Goal: Information Seeking & Learning: Learn about a topic

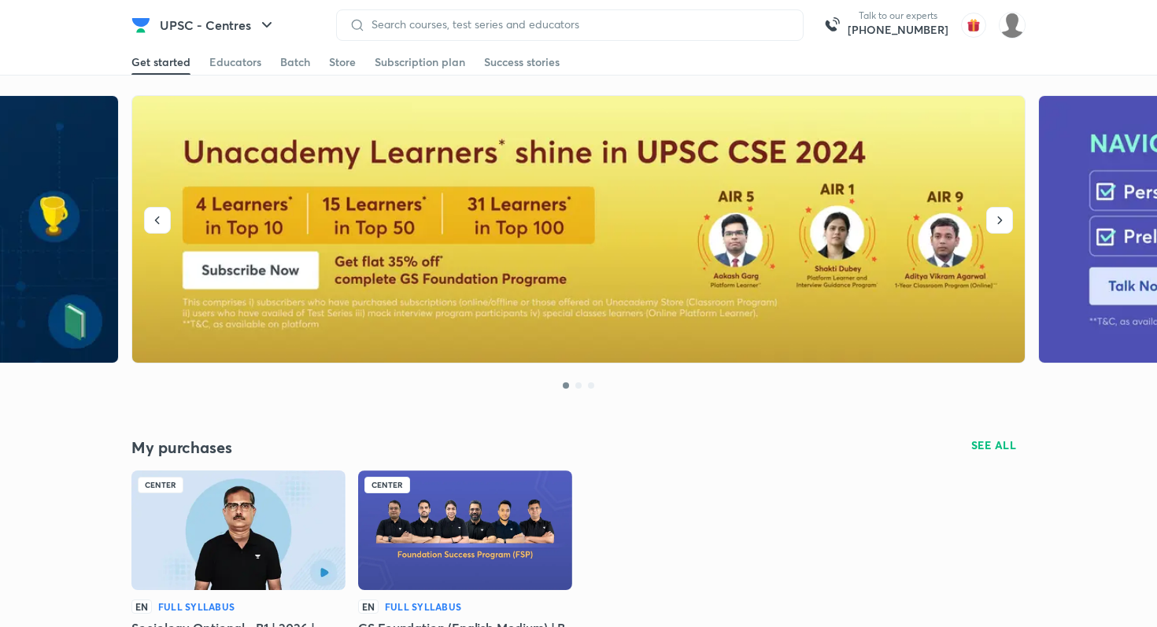
click at [132, 31] on img at bounding box center [140, 25] width 19 height 19
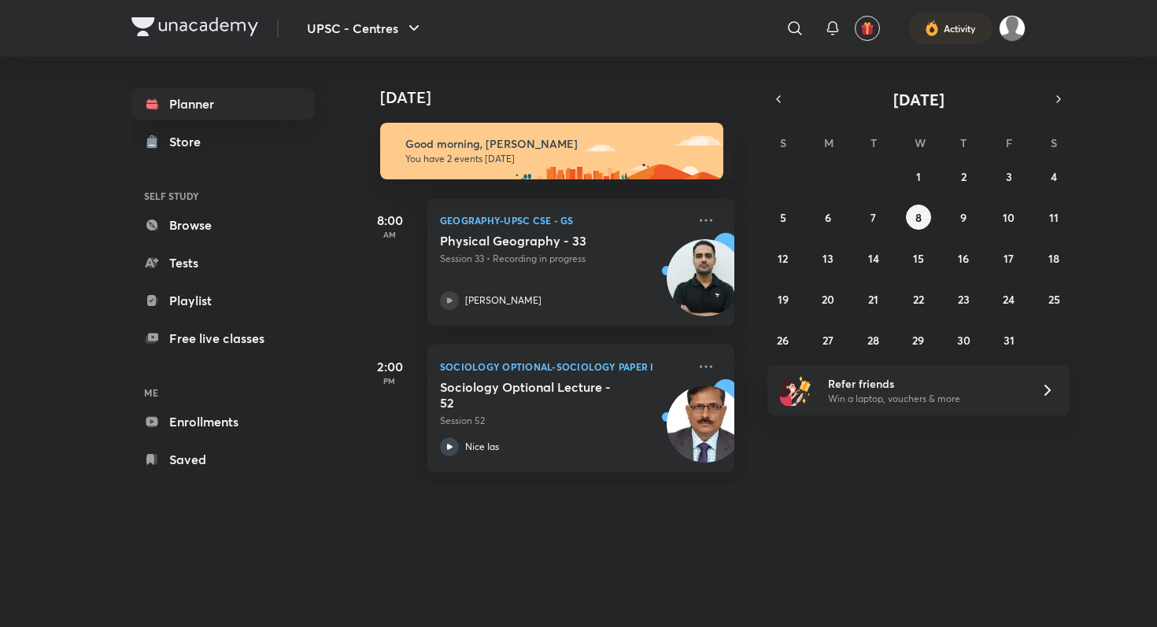
click at [142, 28] on img at bounding box center [194, 26] width 127 height 19
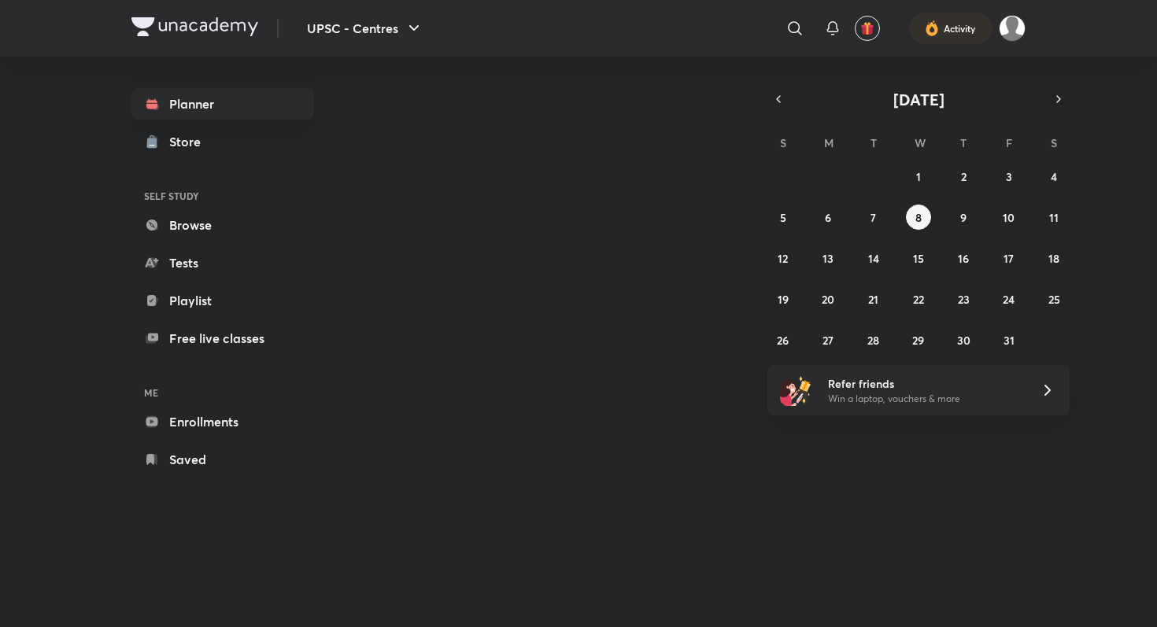
click at [405, 27] on icon "button" at bounding box center [414, 28] width 19 height 19
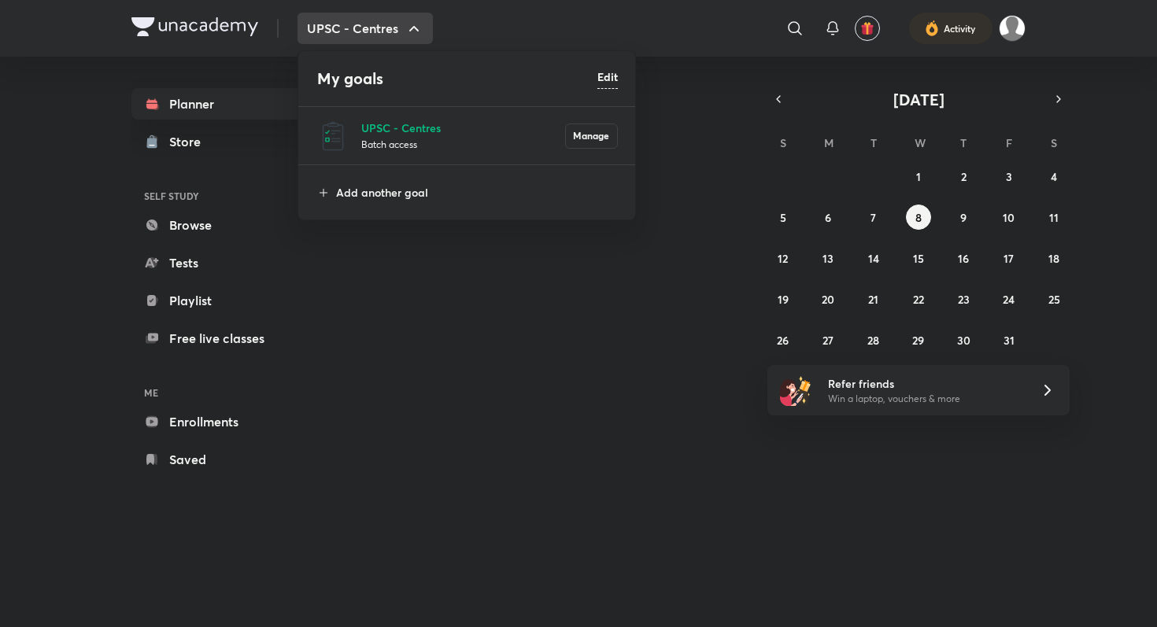
click at [338, 127] on img at bounding box center [332, 135] width 31 height 31
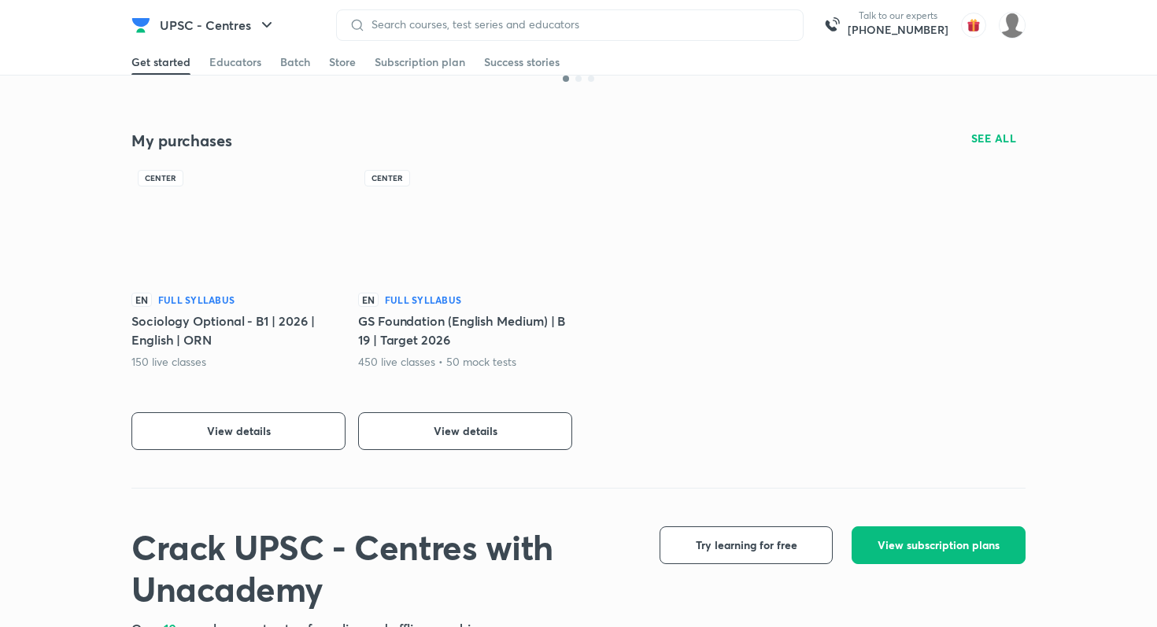
scroll to position [306, 0]
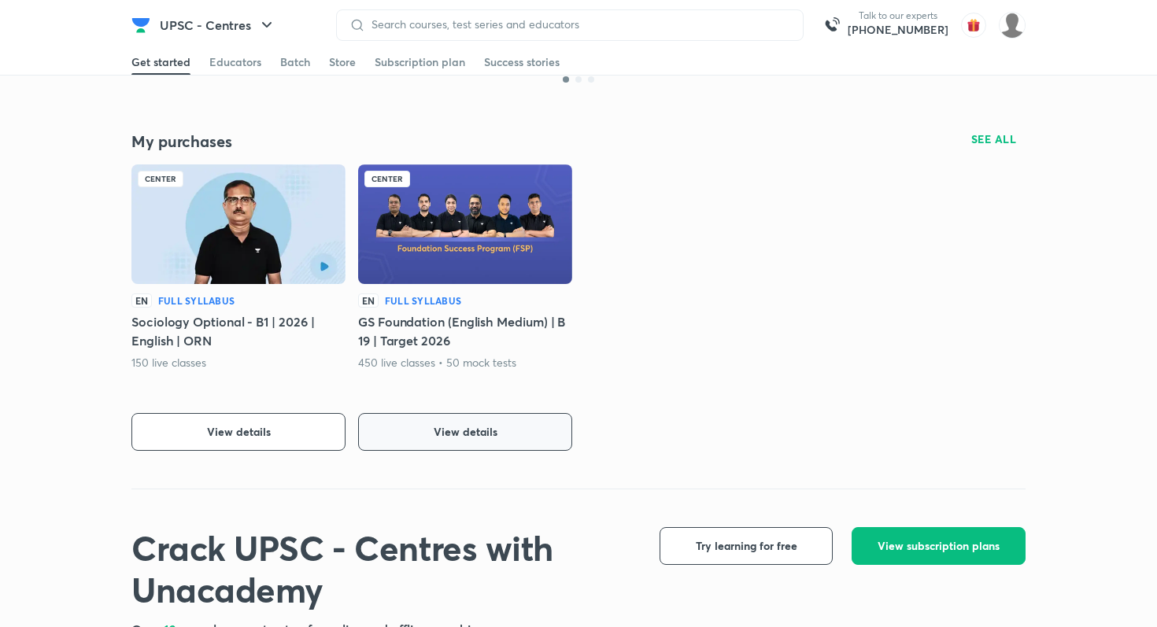
click at [412, 431] on button "View details" at bounding box center [465, 432] width 214 height 38
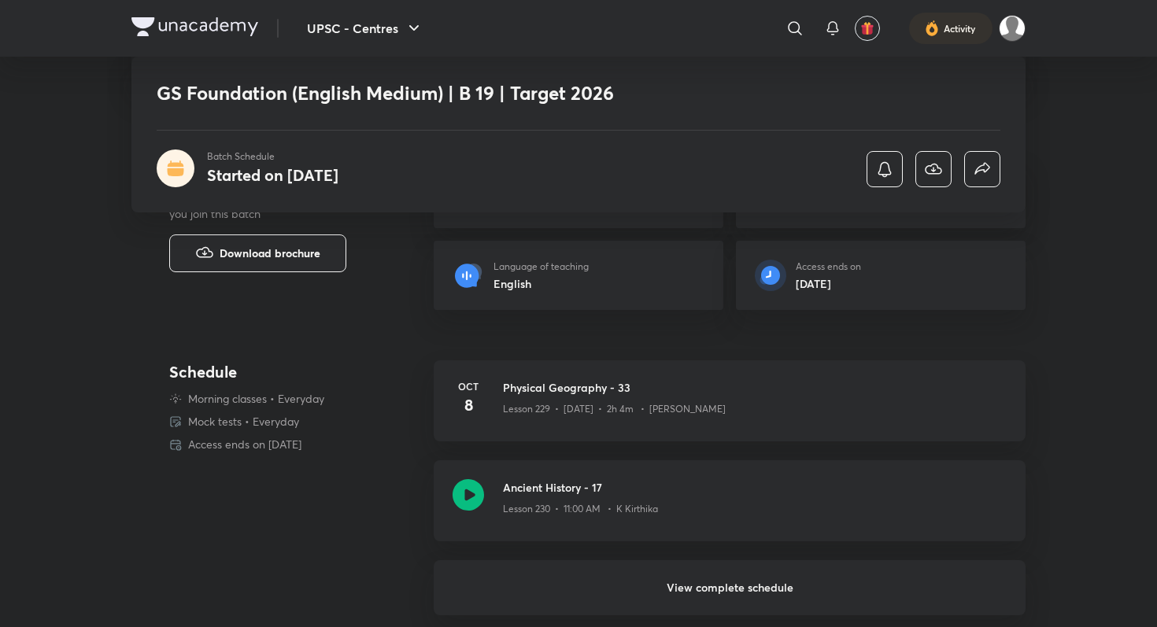
scroll to position [325, 0]
click at [640, 496] on div "Lesson 230 • 11:00 AM • K Kirthika" at bounding box center [755, 504] width 504 height 20
click at [459, 498] on icon at bounding box center [468, 493] width 31 height 31
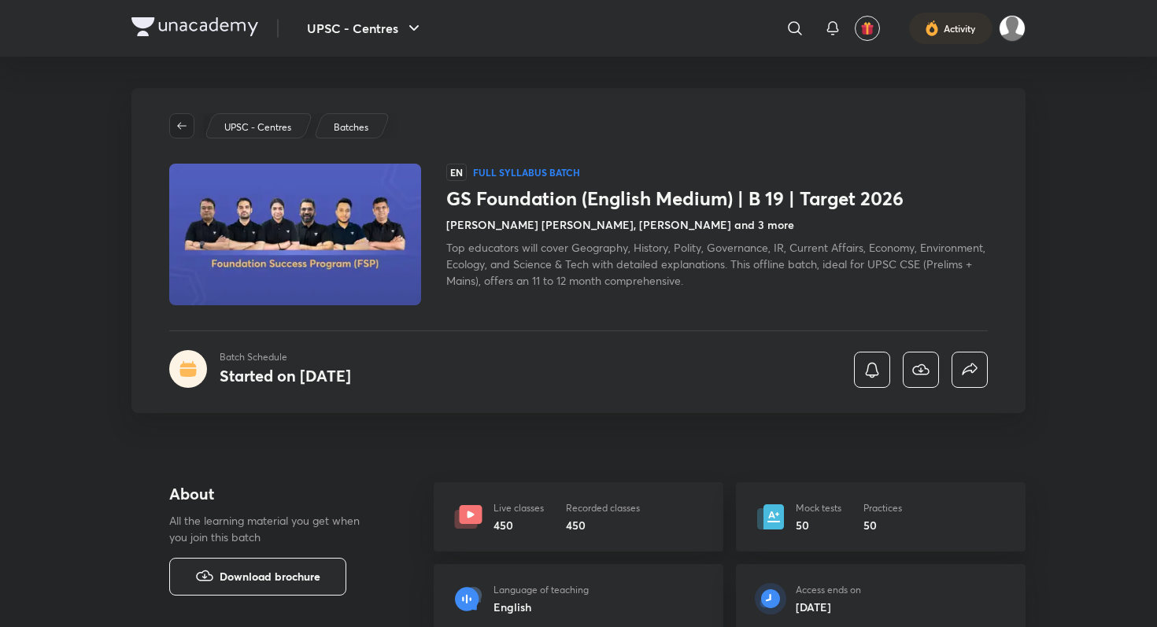
click at [183, 118] on button "button" at bounding box center [181, 125] width 25 height 25
